Goal: Task Accomplishment & Management: Use online tool/utility

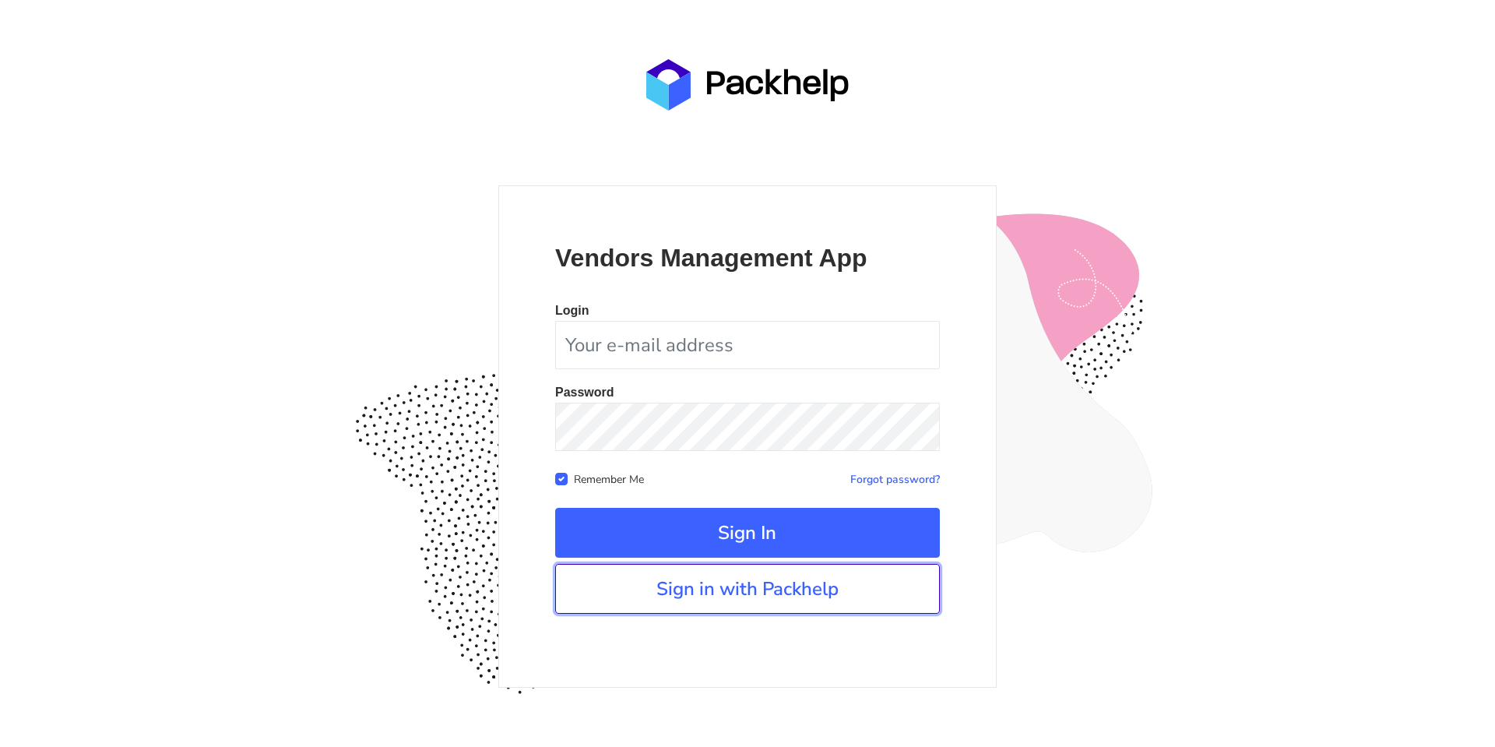
click at [776, 564] on link "Sign in with Packhelp" at bounding box center [747, 589] width 385 height 50
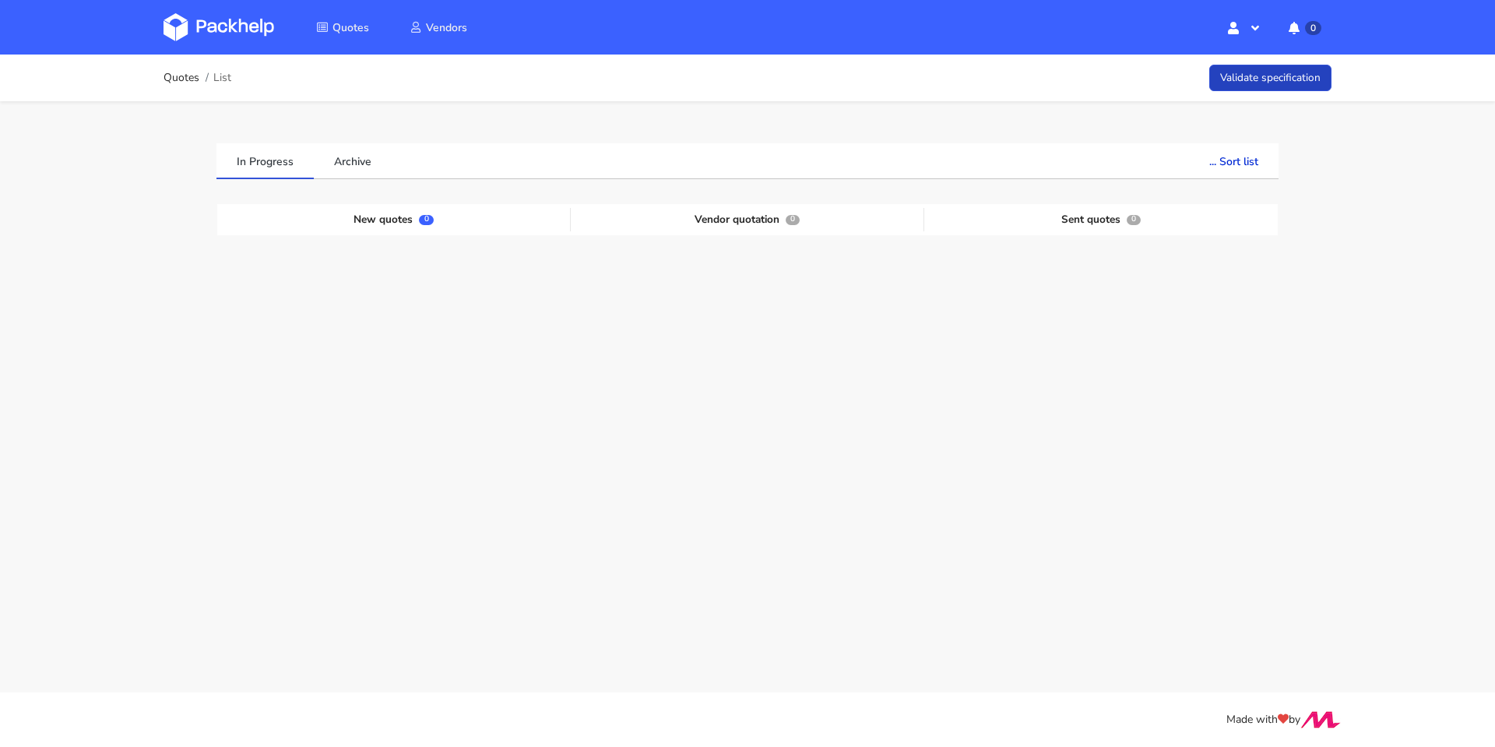
click at [1267, 89] on link "Validate specification" at bounding box center [1270, 78] width 122 height 27
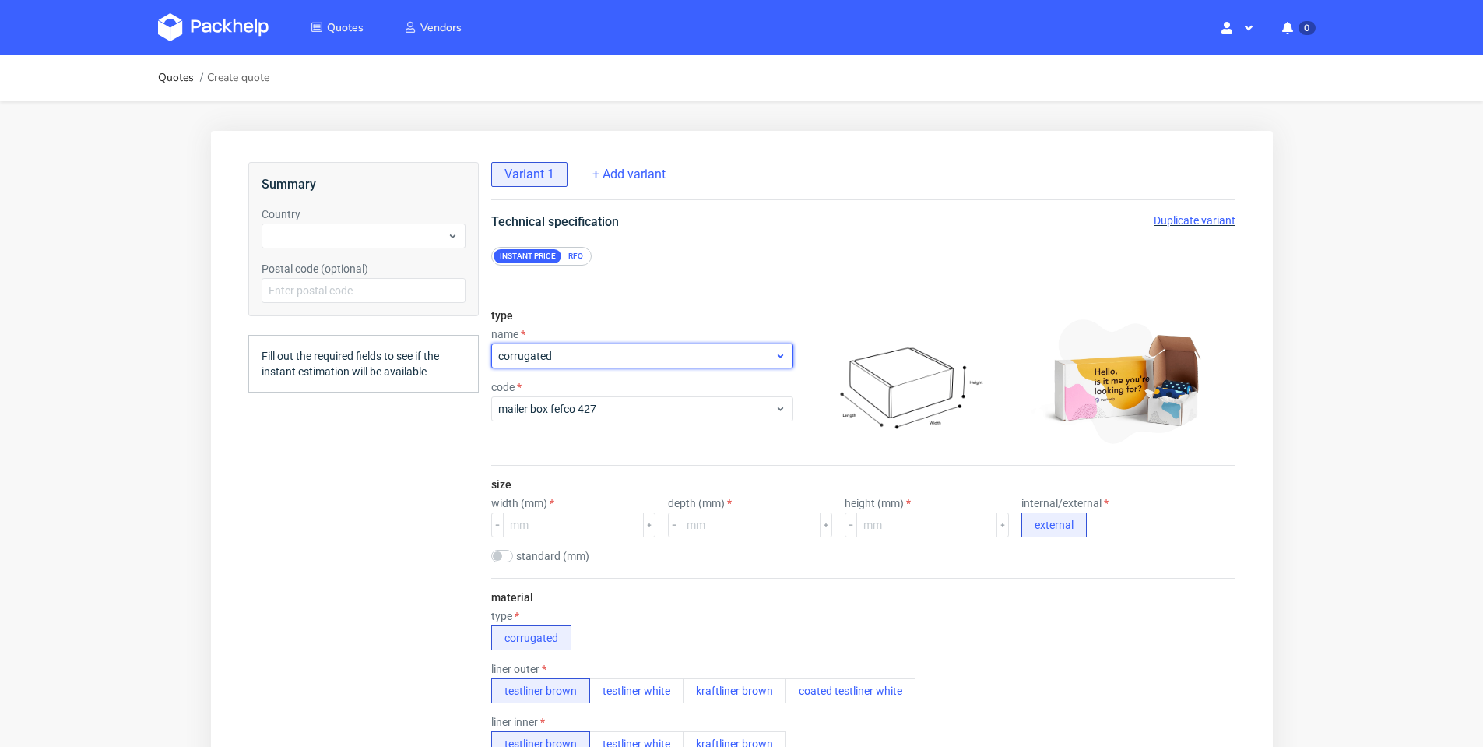
click at [694, 361] on span "corrugated" at bounding box center [636, 356] width 276 height 16
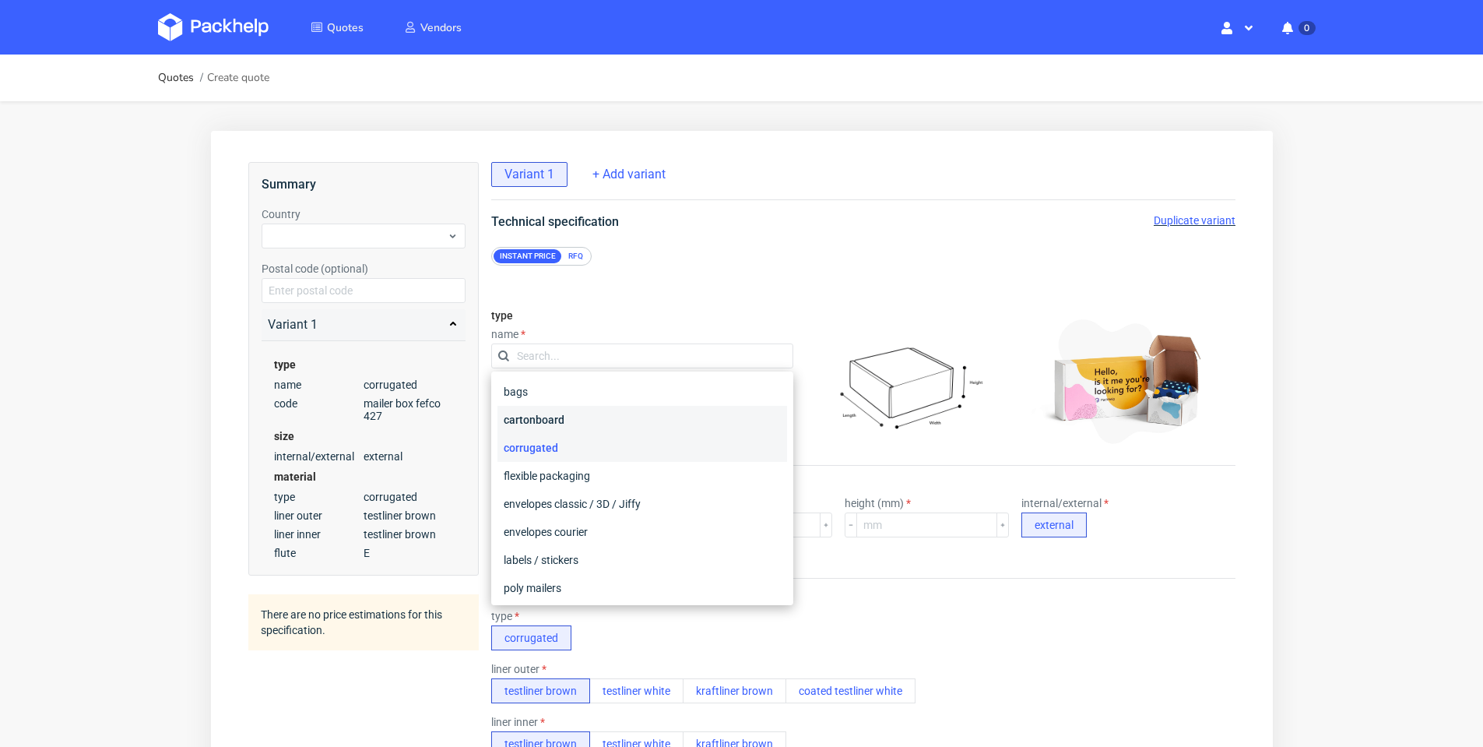
click at [676, 422] on div "cartonboard" at bounding box center [642, 420] width 290 height 28
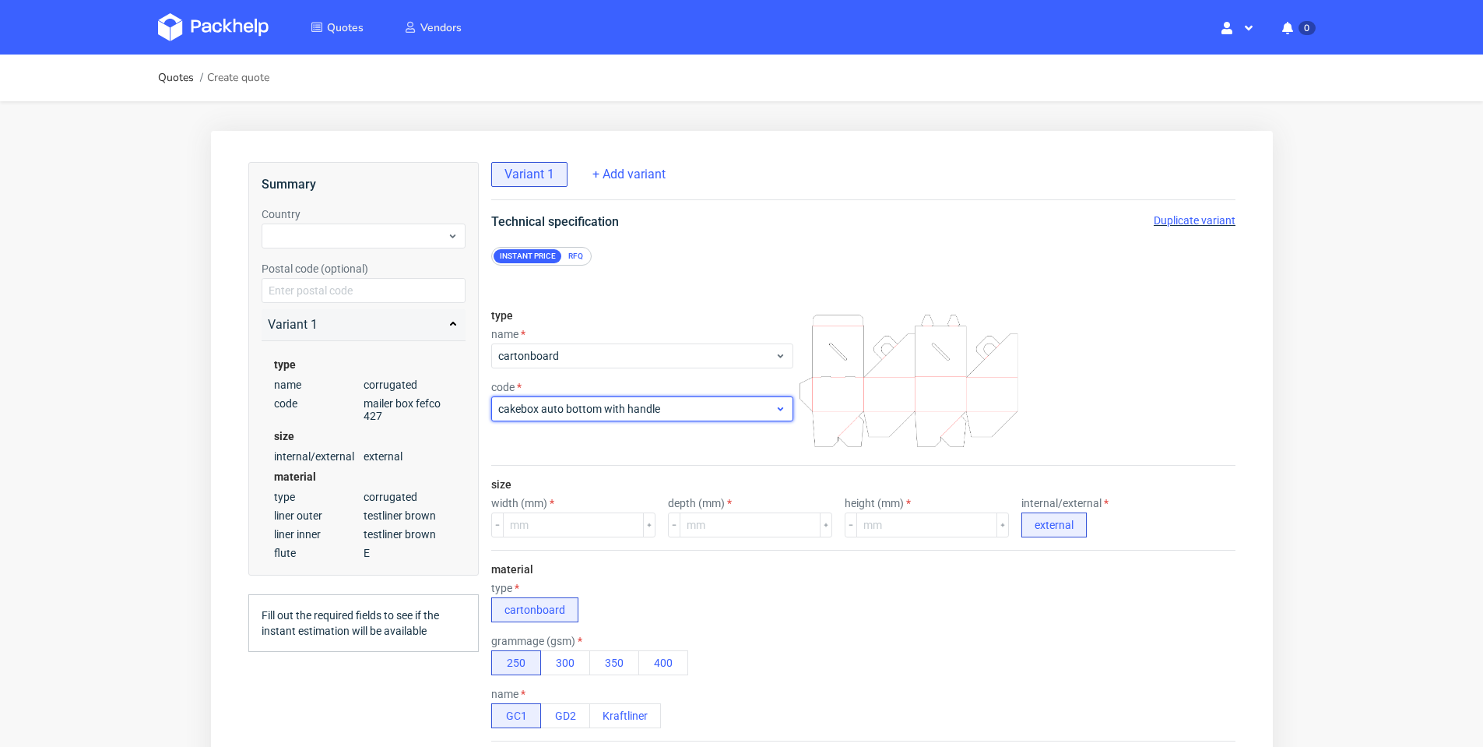
click at [680, 417] on div "cakebox auto bottom with handle" at bounding box center [642, 408] width 302 height 25
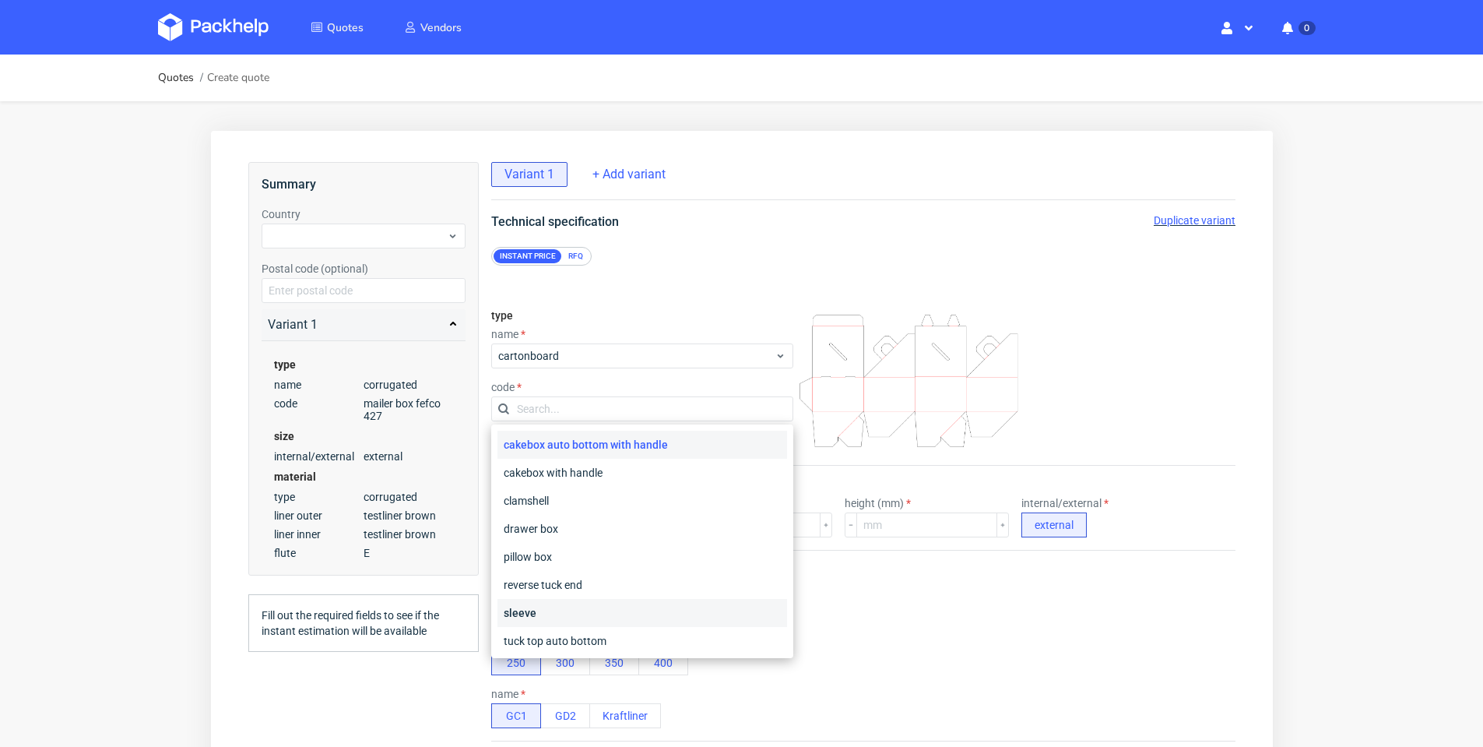
click at [631, 605] on div "sleeve" at bounding box center [642, 613] width 290 height 28
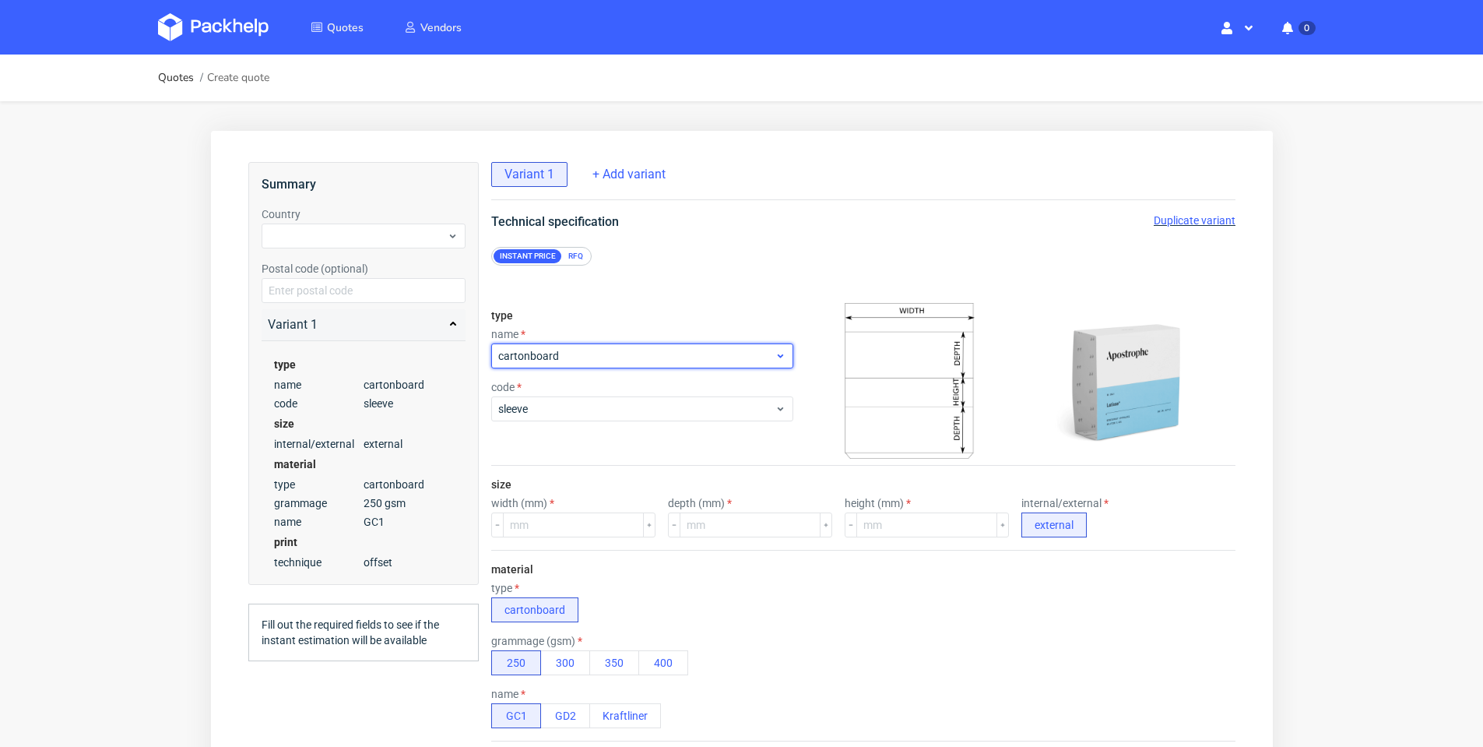
click at [718, 360] on span "cartonboard" at bounding box center [636, 356] width 276 height 16
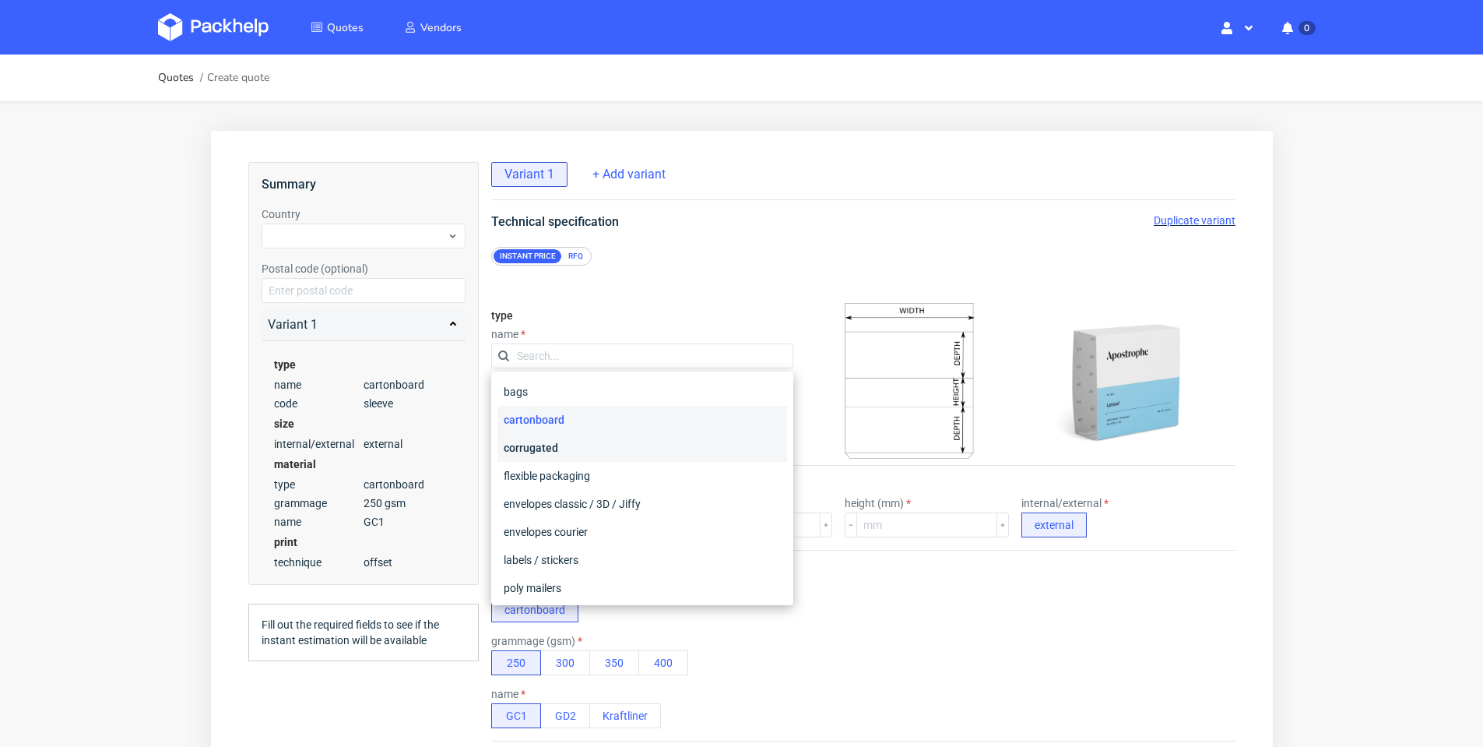
click at [650, 458] on div "corrugated" at bounding box center [642, 448] width 290 height 28
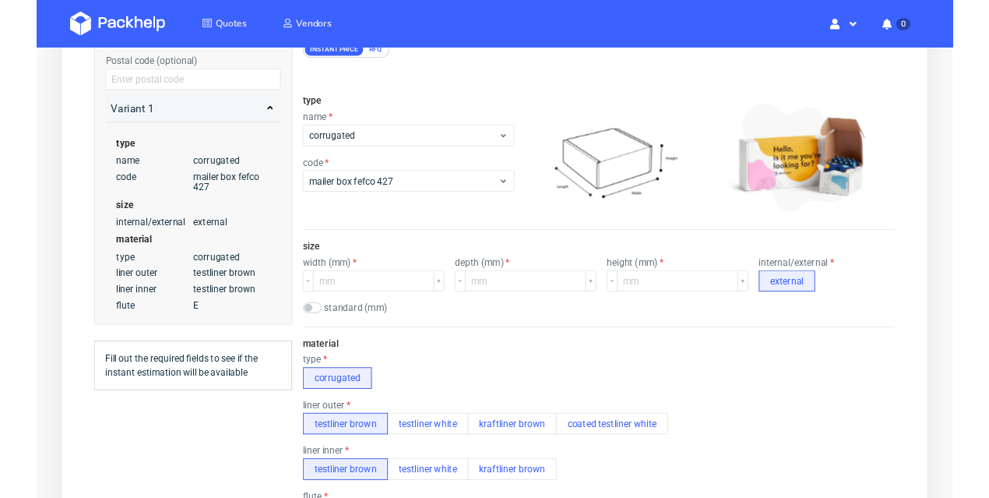
scroll to position [156, 0]
